Goal: Share content: Share content

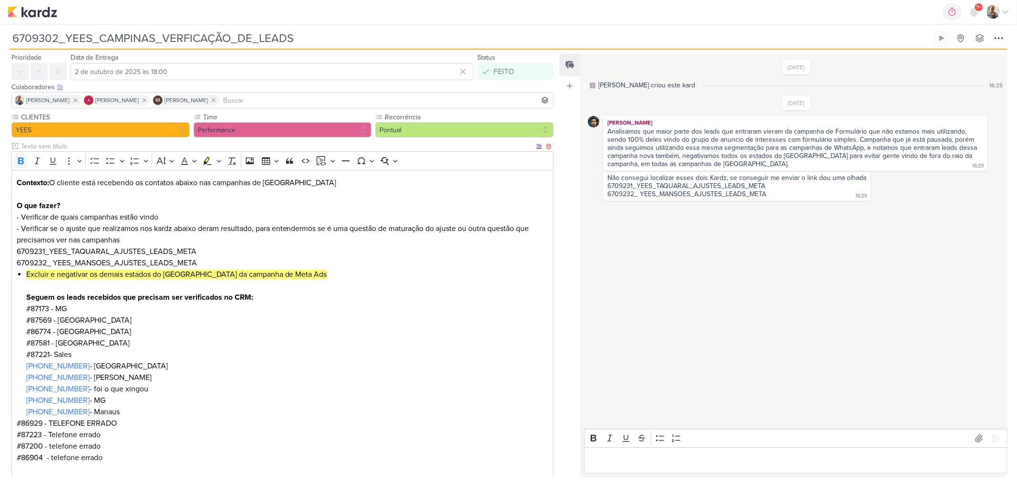
scroll to position [25, 0]
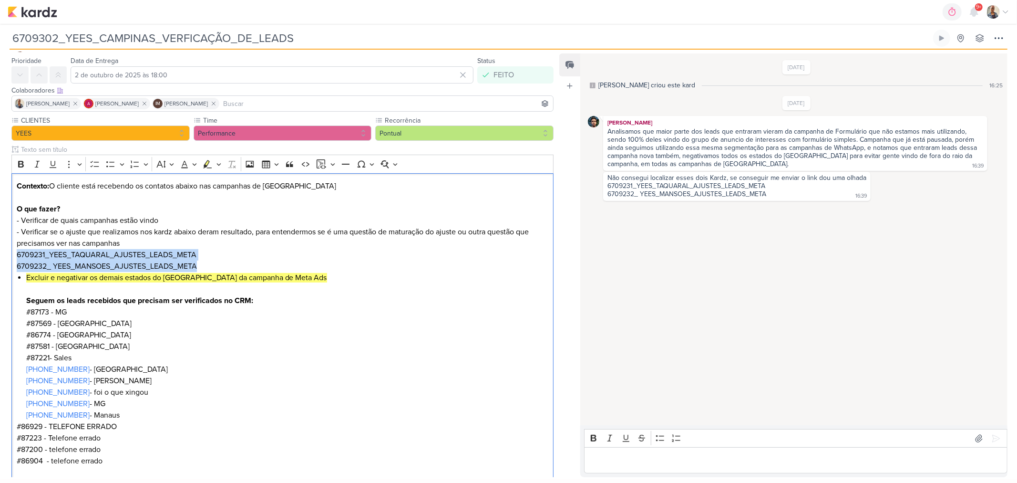
drag, startPoint x: 207, startPoint y: 266, endPoint x: 0, endPoint y: 251, distance: 208.0
click at [0, 251] on div "CLIENTES YEES Time" at bounding box center [278, 324] width 557 height 419
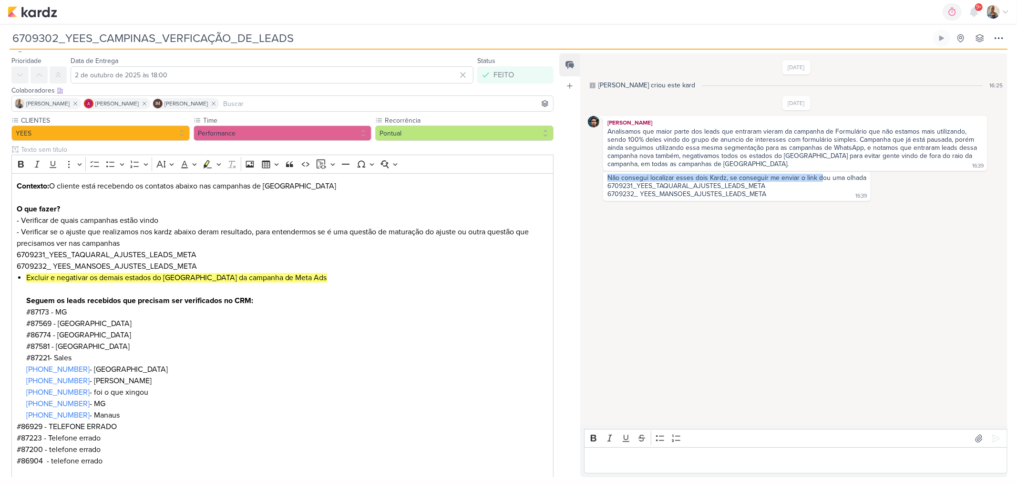
drag, startPoint x: 606, startPoint y: 178, endPoint x: 817, endPoint y: 180, distance: 211.7
click at [817, 180] on div "Não consegui localizar esses dois Kardz, se conseguir me enviar o link dou uma …" at bounding box center [737, 186] width 264 height 25
drag, startPoint x: 634, startPoint y: 189, endPoint x: 602, endPoint y: 187, distance: 32.0
click at [602, 187] on div "Não consegui localizar esses dois Kardz, se conseguir me enviar o link dou uma …" at bounding box center [796, 186] width 417 height 29
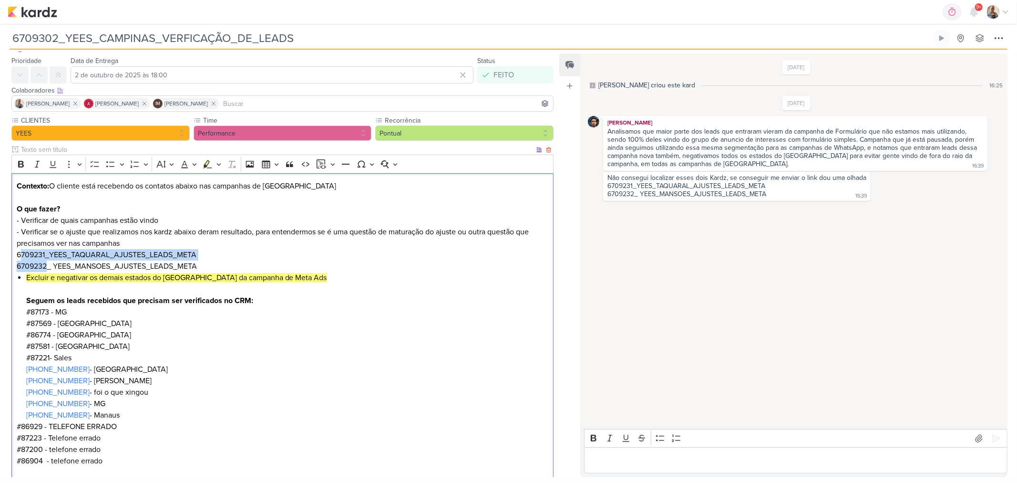
drag, startPoint x: 49, startPoint y: 266, endPoint x: 20, endPoint y: 255, distance: 31.1
click at [20, 255] on p "Contexto: O cliente está recebendo os contatos abaixo nas campanhas de Campinas…" at bounding box center [283, 226] width 532 height 92
click at [575, 330] on div "Feed Atrelar email Solte o email para atrelar ao kard" at bounding box center [569, 264] width 21 height 423
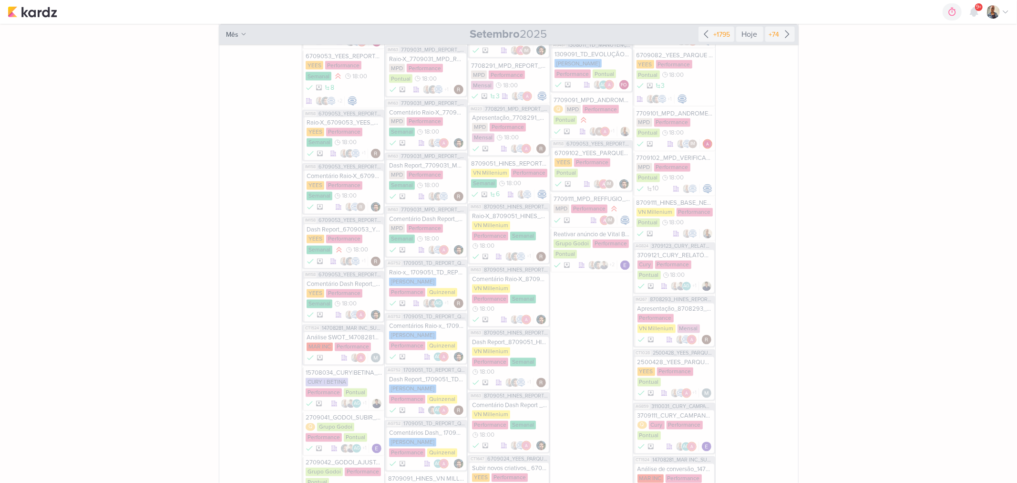
scroll to position [1007, 0]
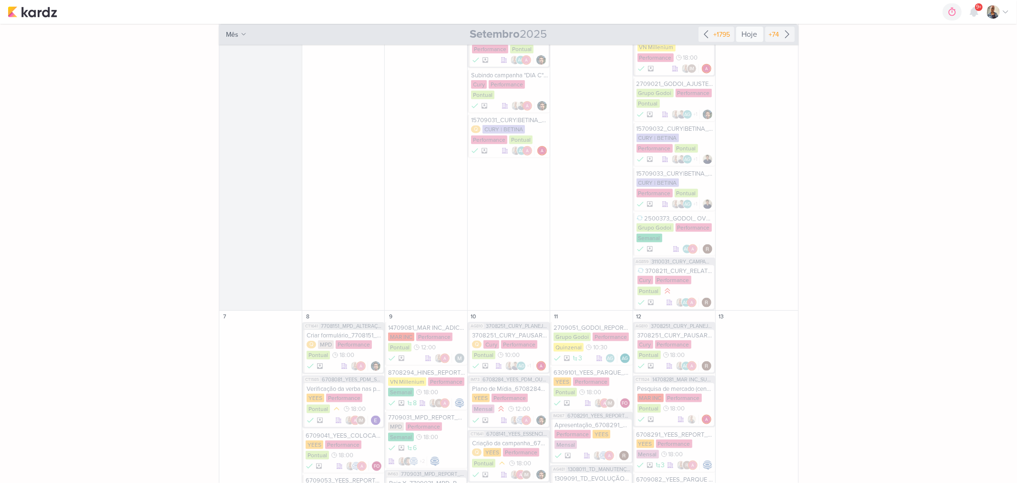
click at [744, 34] on div "Hoje" at bounding box center [749, 34] width 27 height 15
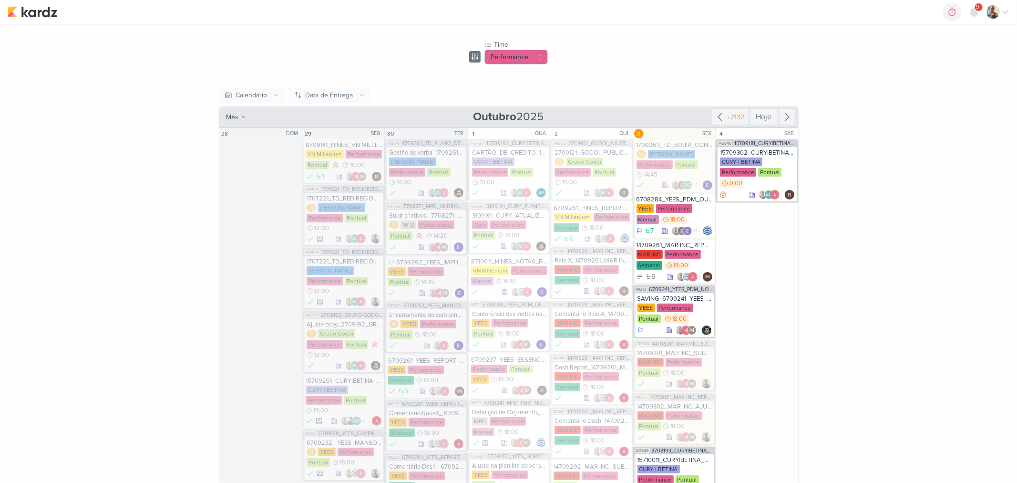
scroll to position [15, 0]
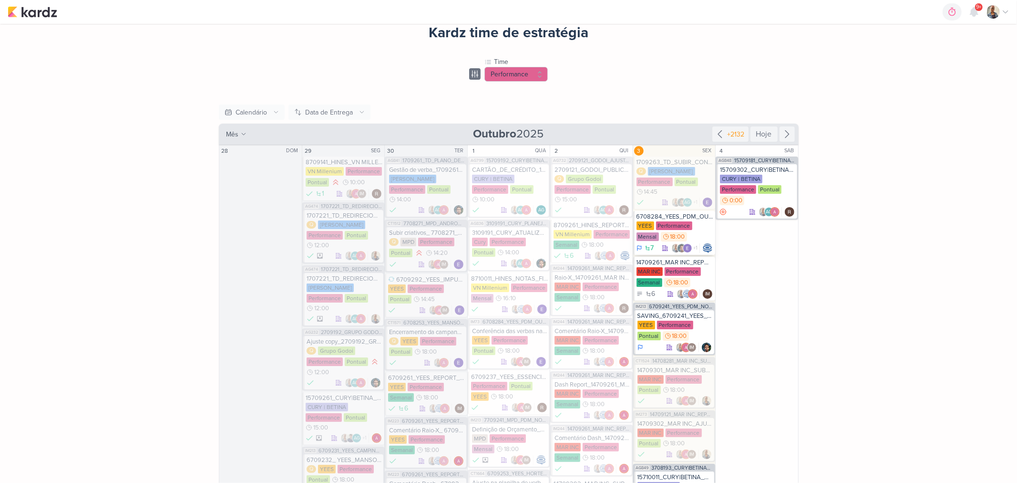
click at [694, 236] on div "YEES Performance Mensal 18:00" at bounding box center [675, 231] width 77 height 21
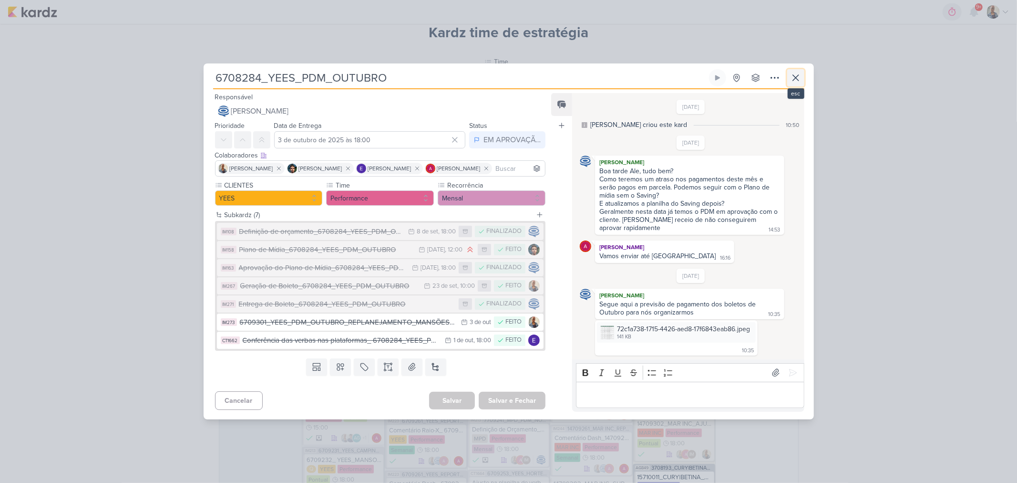
click at [798, 75] on icon at bounding box center [795, 77] width 11 height 11
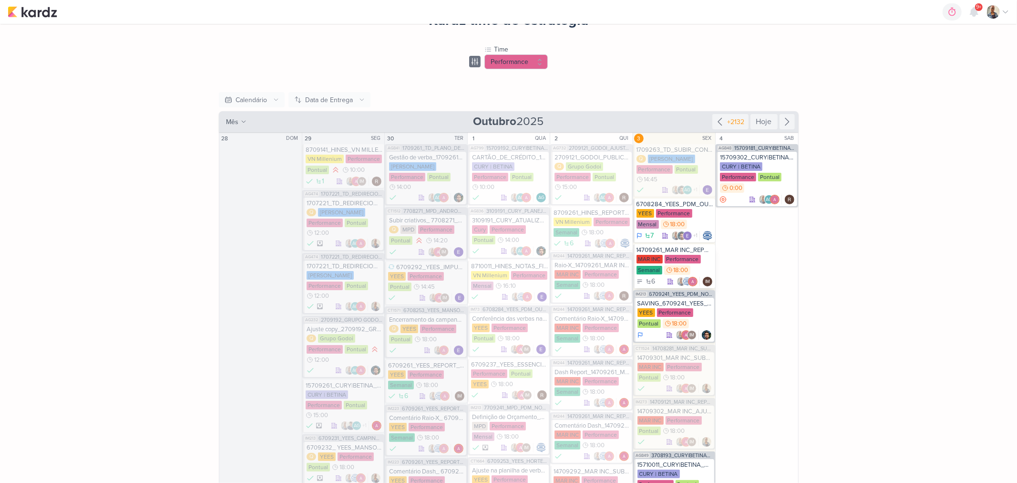
scroll to position [68, 0]
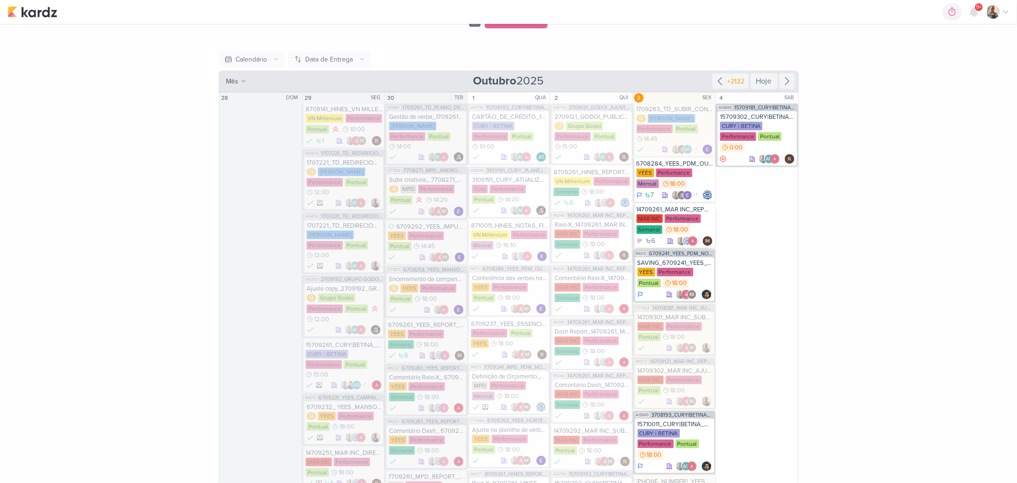
click at [662, 240] on div "6 IM" at bounding box center [675, 241] width 77 height 10
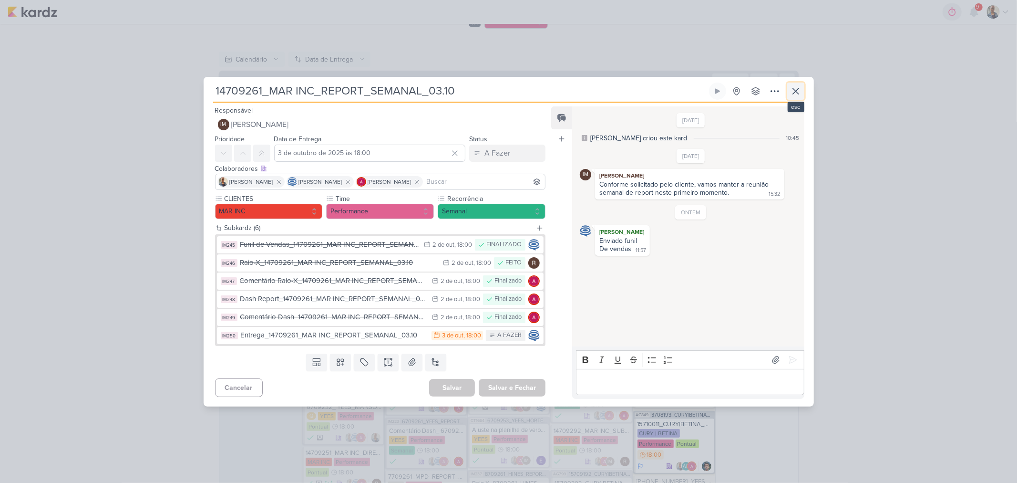
click at [792, 93] on icon at bounding box center [795, 90] width 11 height 11
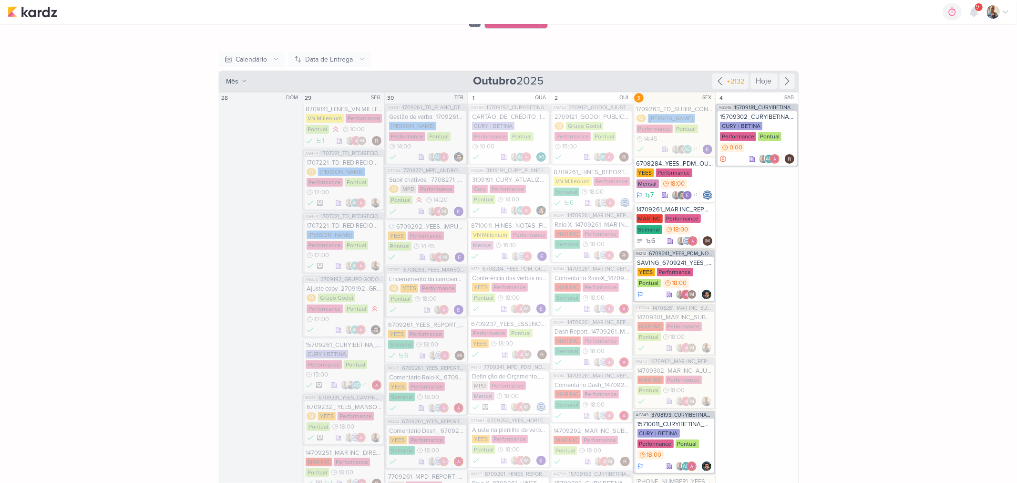
scroll to position [121, 0]
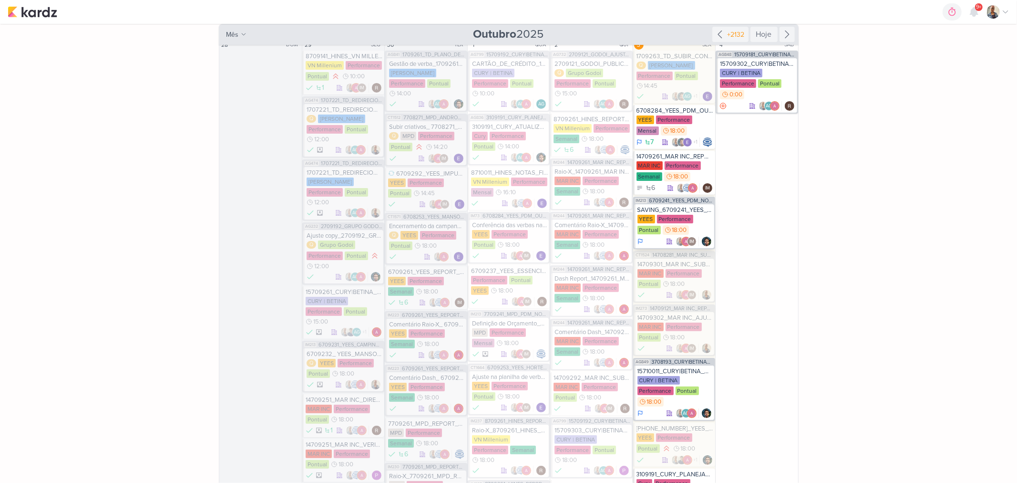
click at [674, 227] on span "18:00" at bounding box center [679, 230] width 15 height 7
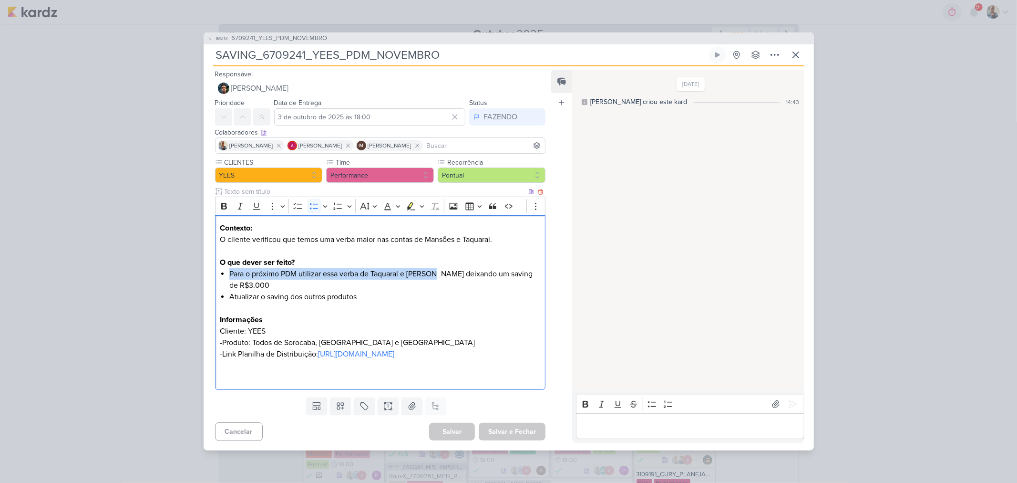
drag, startPoint x: 230, startPoint y: 263, endPoint x: 440, endPoint y: 264, distance: 209.8
click at [440, 268] on li "Para o próximo PDM utilizar essa verba de Taquaral e Mansões deixando um saving…" at bounding box center [384, 279] width 311 height 23
click at [506, 302] on p "Editor editing area: main" at bounding box center [380, 307] width 320 height 11
click at [785, 46] on div "SAVING_6709241_YEES_PDM_NOVEMBRO Criado por Isabella nenhum grupo disponível" at bounding box center [508, 56] width 591 height 20
click at [779, 49] on icon at bounding box center [774, 54] width 11 height 11
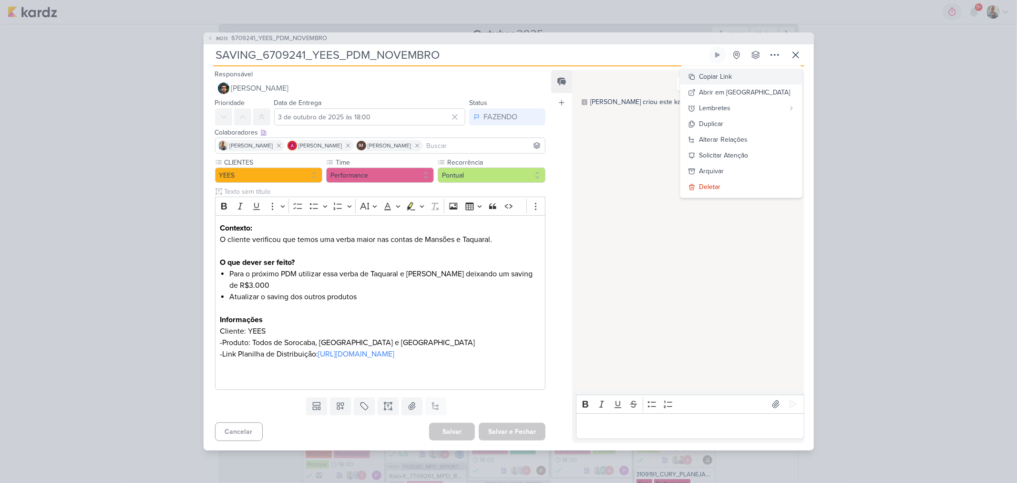
click at [732, 72] on div "Copiar Link" at bounding box center [716, 77] width 33 height 10
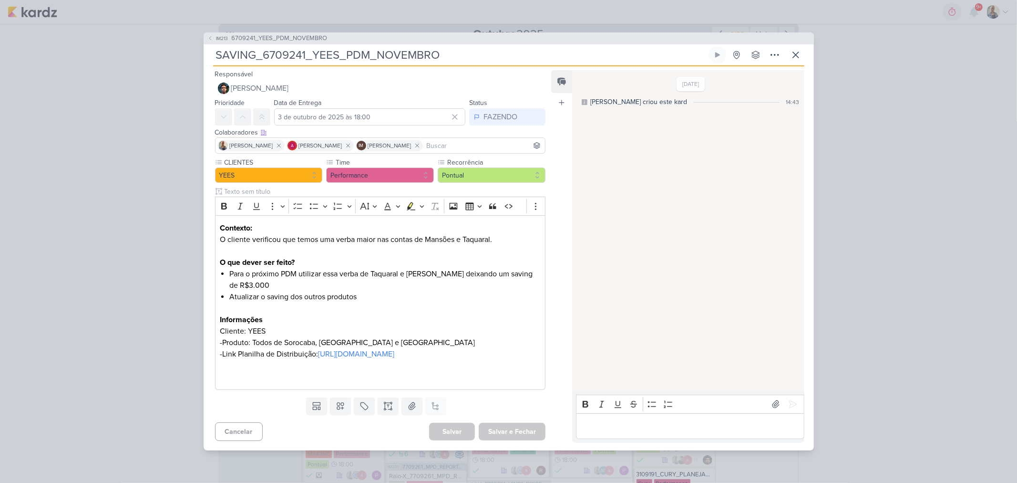
click at [847, 281] on div "IM213 6709241_YEES_PDM_NOVEMBRO SAVING_6709241_YEES_PDM_NOVEMBRO" at bounding box center [508, 241] width 1017 height 483
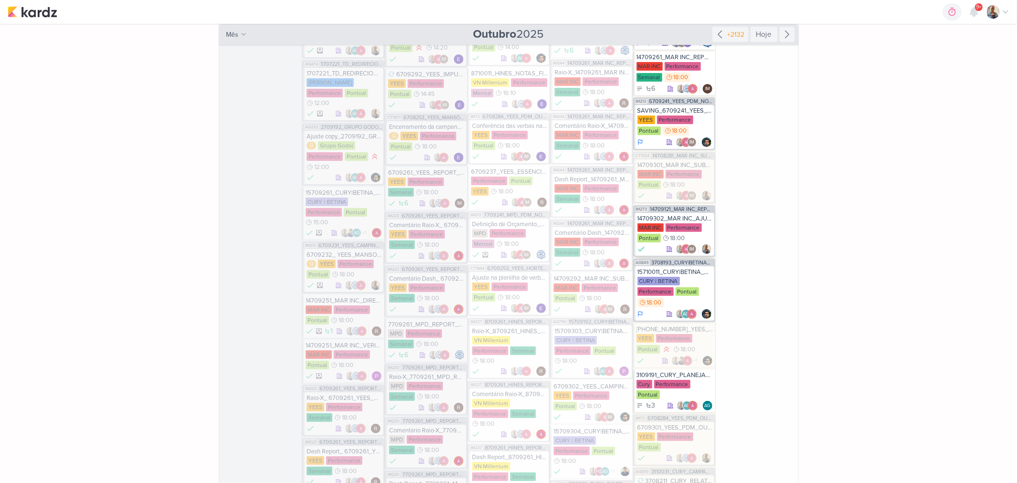
scroll to position [227, 0]
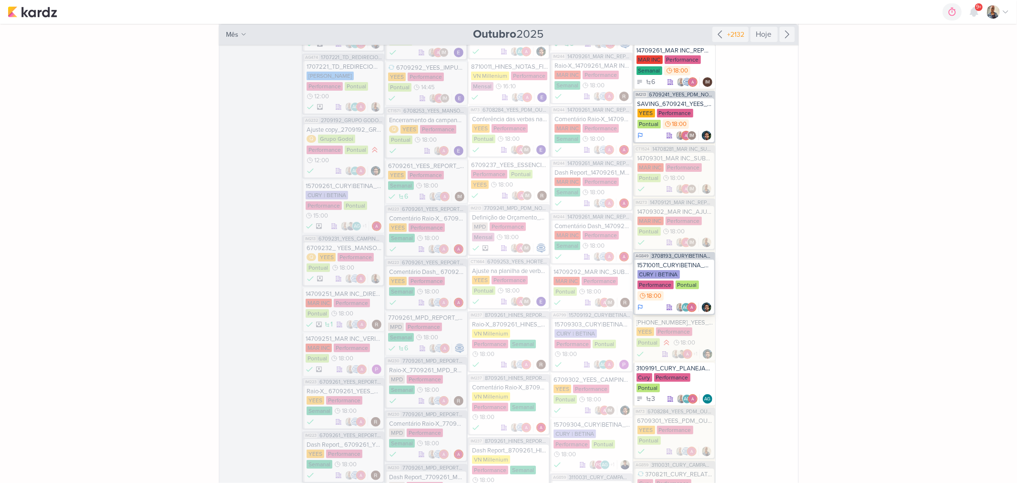
click at [689, 275] on div "CURY | BETINA Performance Pontual 18:00" at bounding box center [675, 285] width 75 height 31
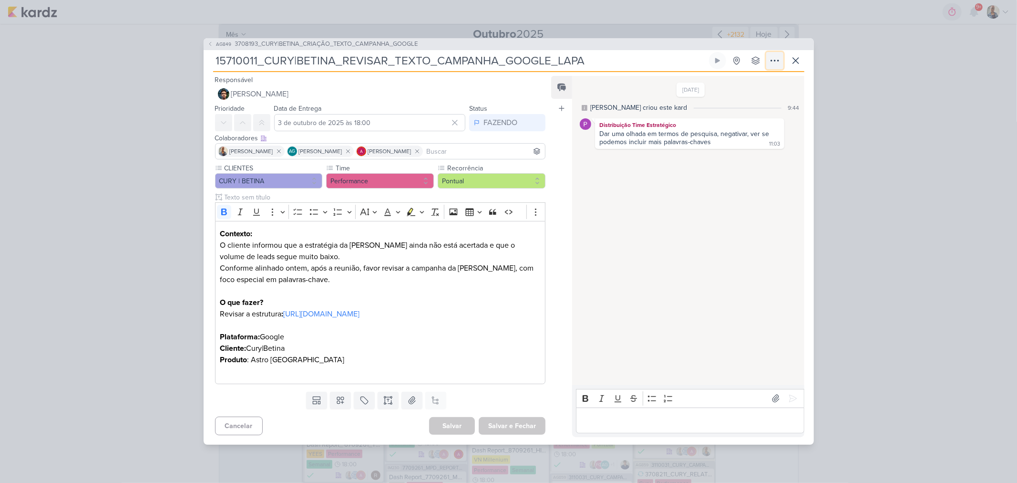
click at [780, 56] on icon at bounding box center [774, 60] width 11 height 11
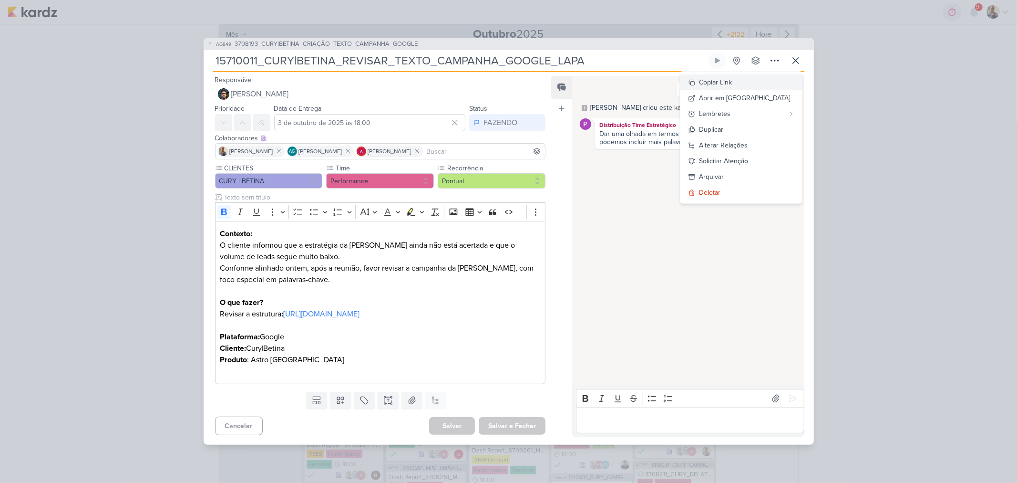
click at [732, 77] on div "Copiar Link" at bounding box center [716, 82] width 33 height 10
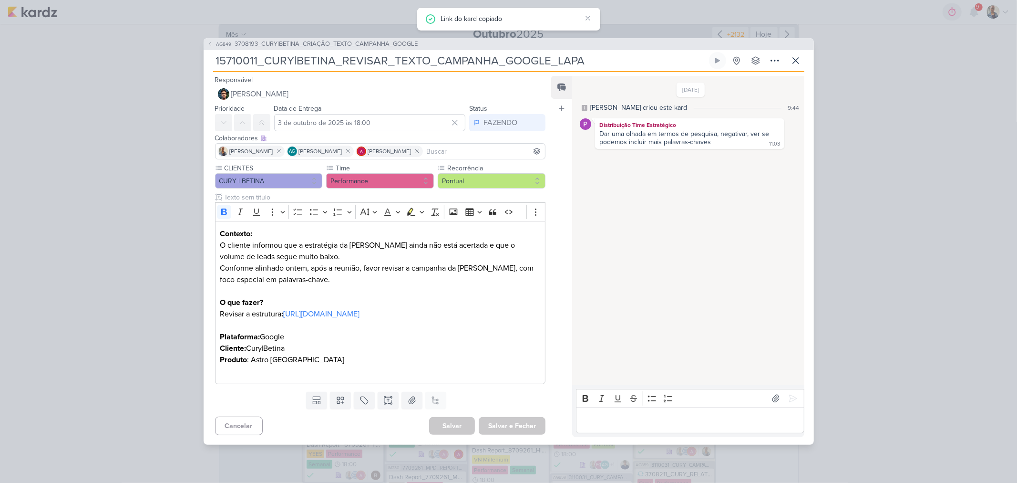
click at [933, 280] on div "AG849 3708193_CURY|BETINA_CRIAÇÃO_TEXTO_CAMPANHA_GOOGLE 15710011_CURY|BETINA_RE…" at bounding box center [508, 241] width 1017 height 483
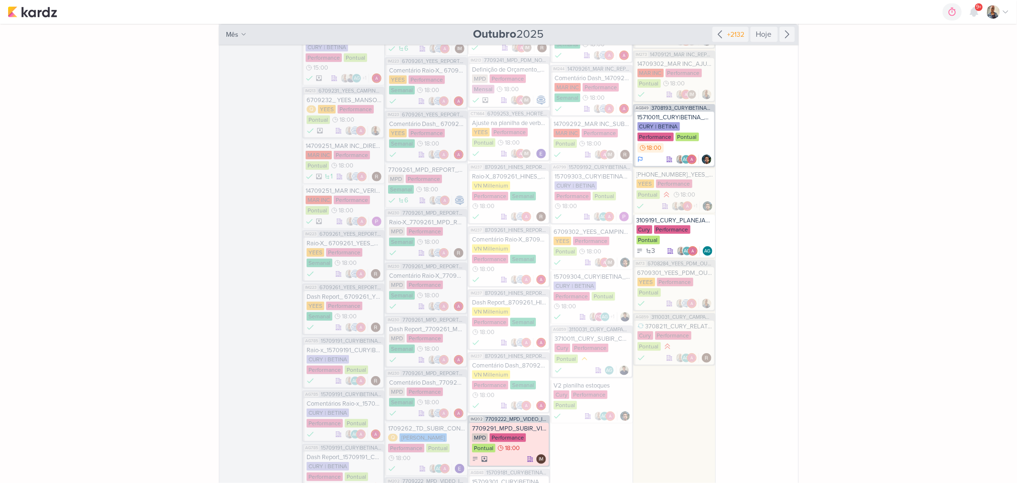
scroll to position [385, 0]
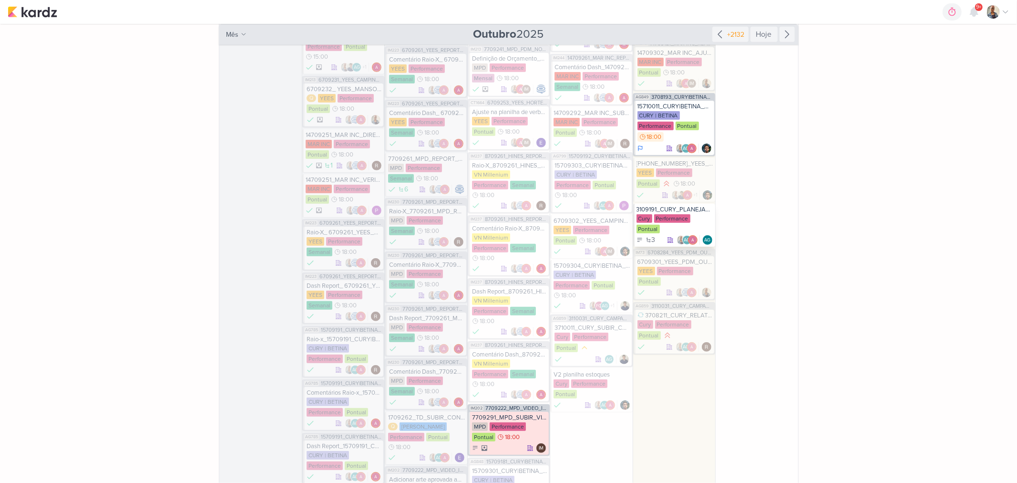
click at [684, 208] on div "3109191_CURY_PLANEJAMENTO_OUTUBRO_V2" at bounding box center [675, 210] width 77 height 8
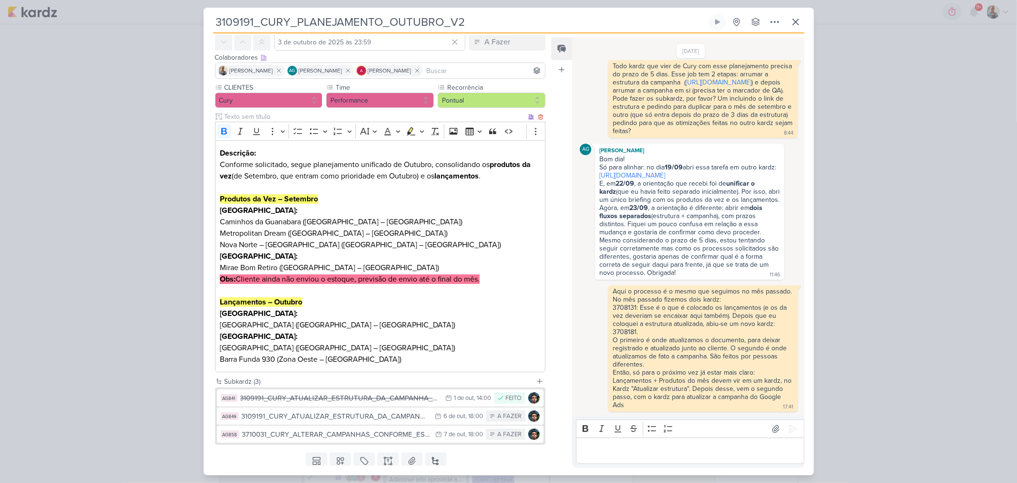
scroll to position [74, 0]
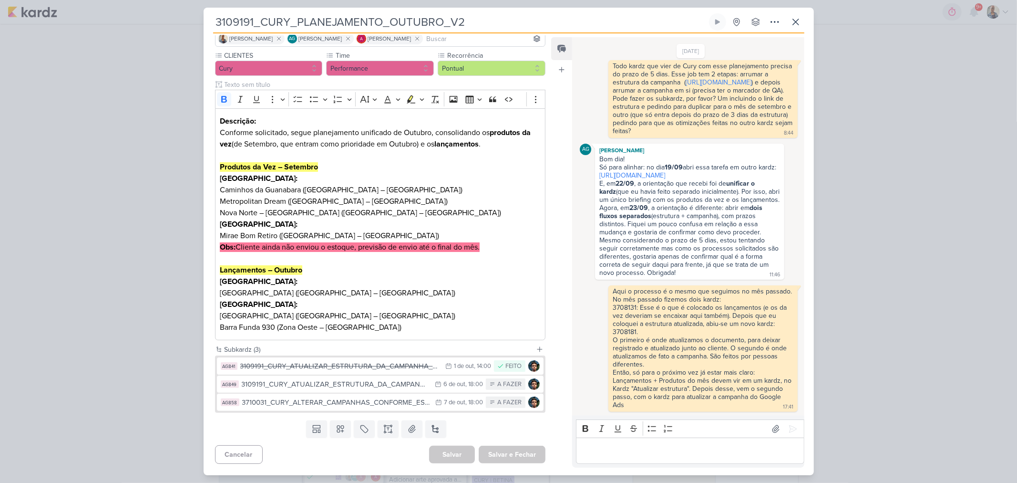
click at [890, 355] on div "3109191_CURY_PLANEJAMENTO_OUTUBRO_V2 Criado por Aline" at bounding box center [508, 241] width 1017 height 483
